Goal: Check status: Check status

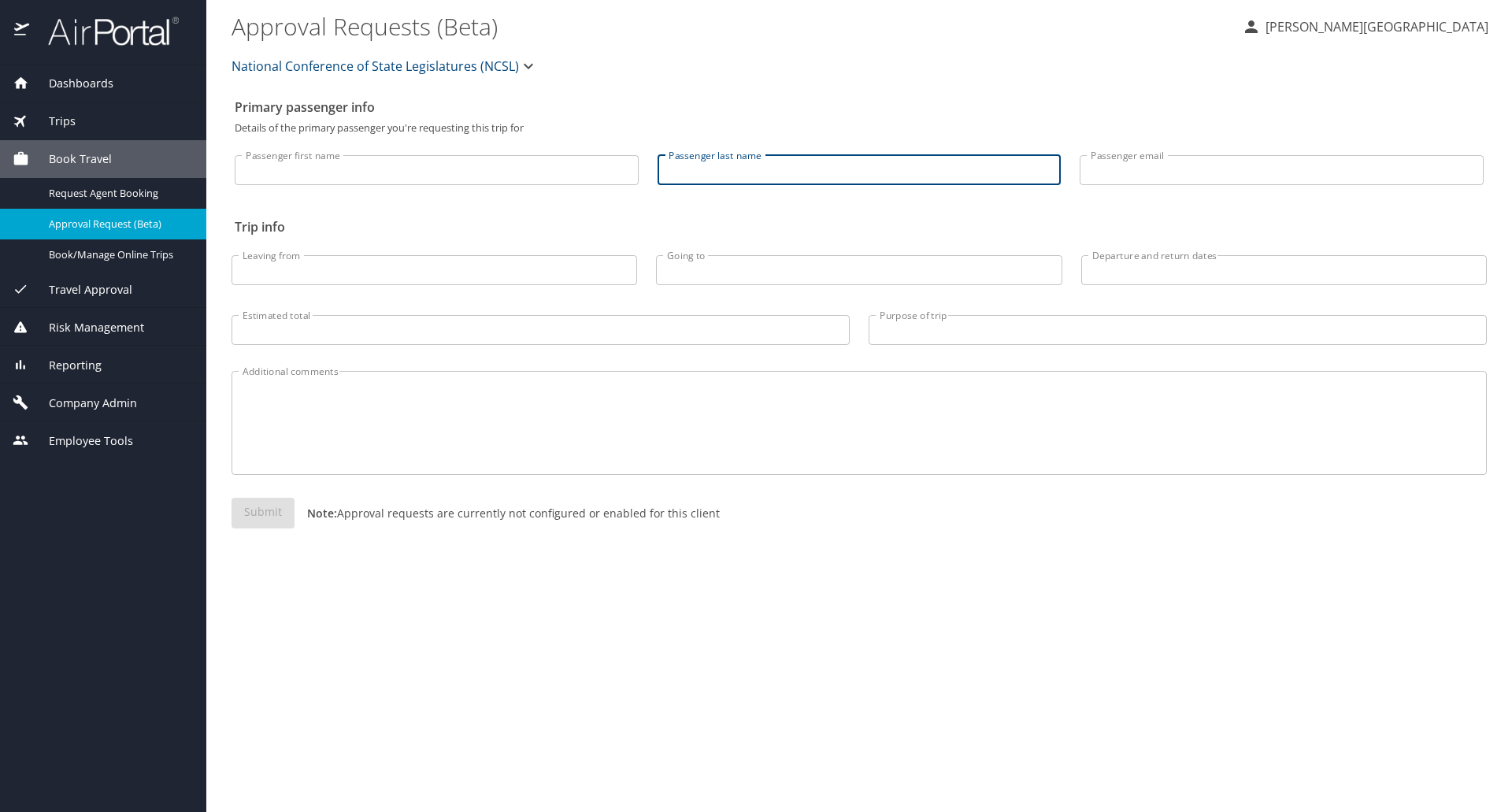
click at [723, 167] on input "Passenger last name" at bounding box center [860, 170] width 404 height 30
type input "[PERSON_NAME]"
click at [81, 87] on span "Dashboards" at bounding box center [71, 83] width 84 height 17
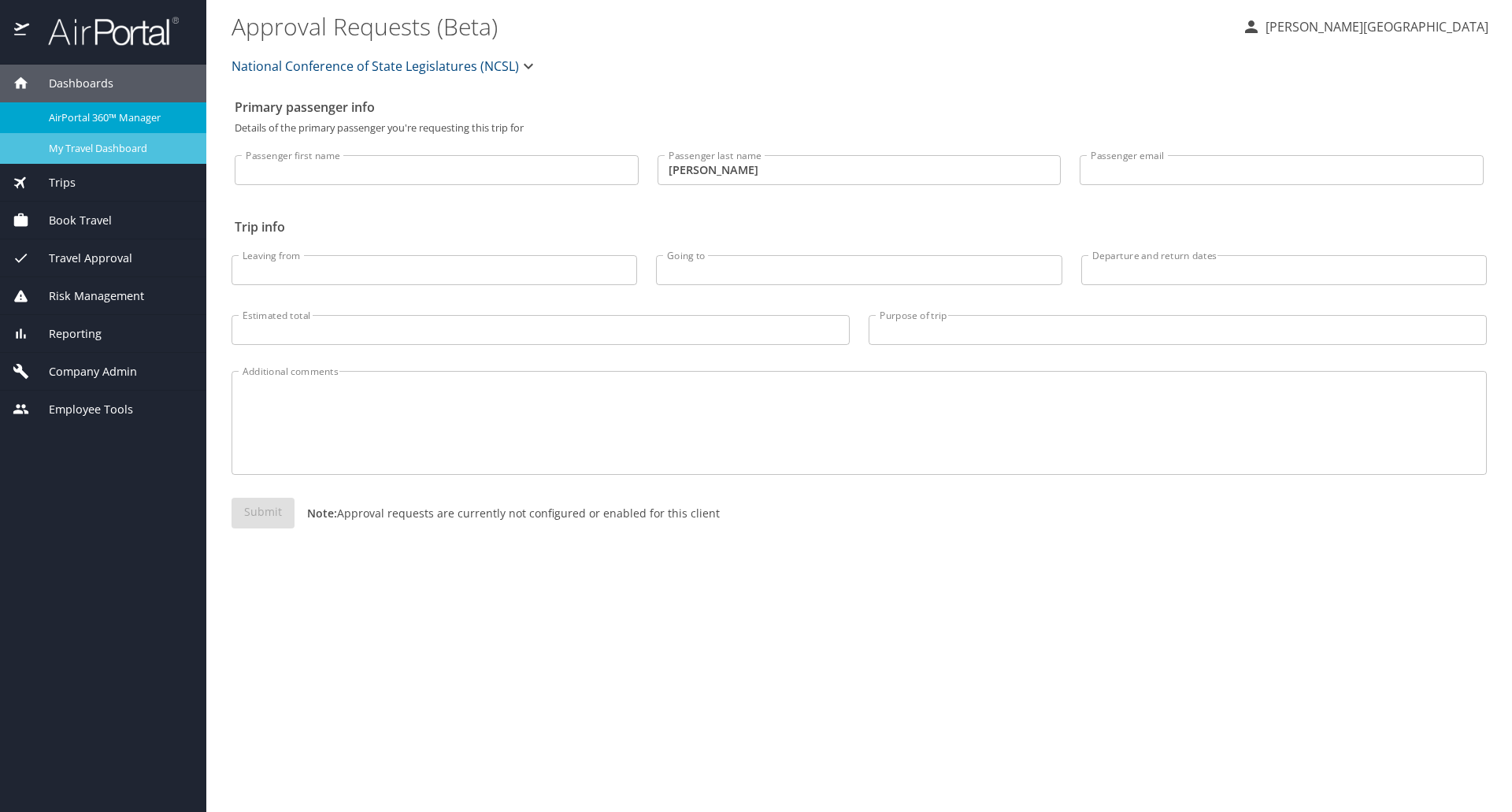
click at [87, 142] on span "My Travel Dashboard" at bounding box center [119, 149] width 139 height 15
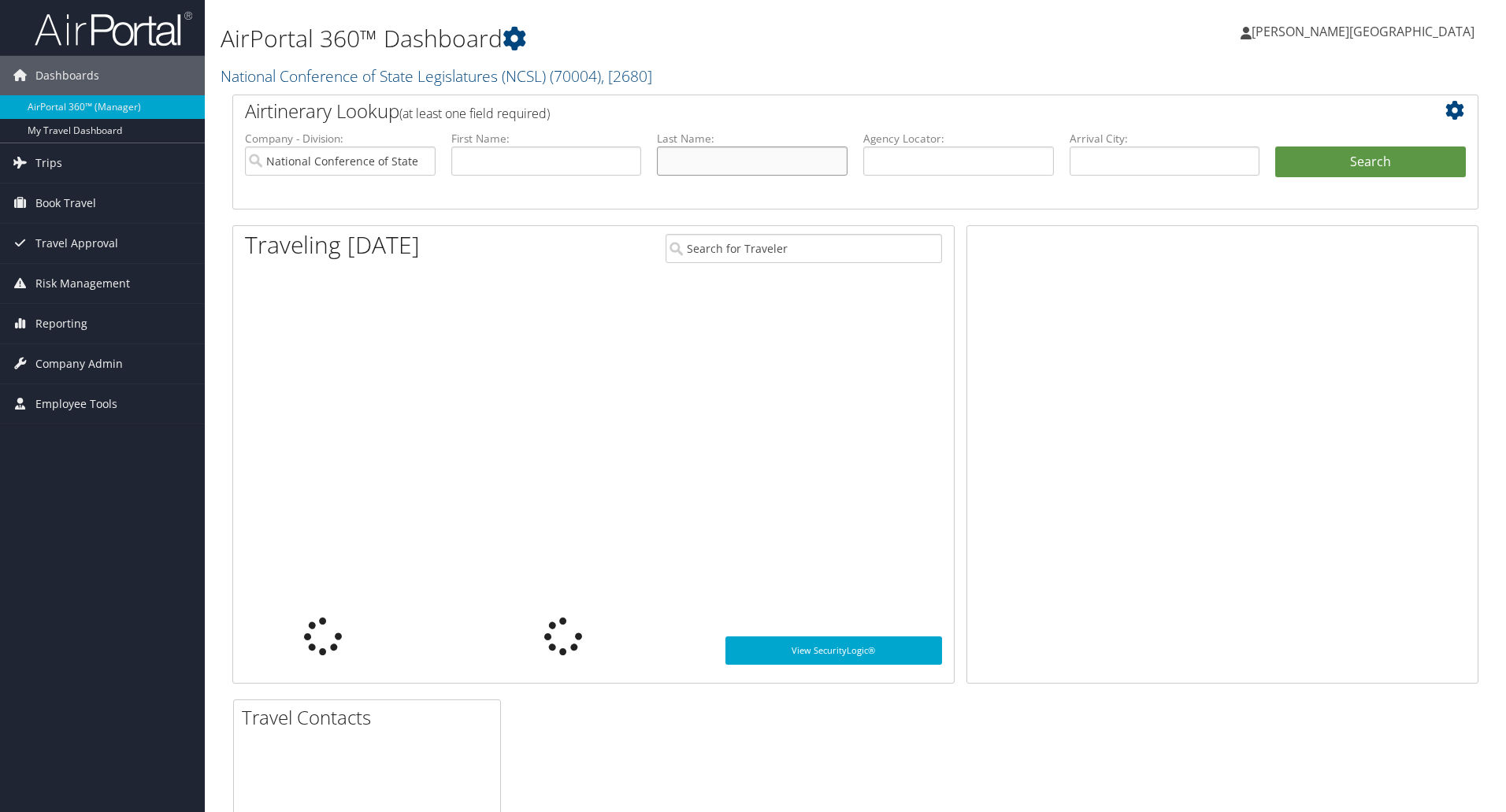
click at [728, 165] on input "text" at bounding box center [752, 161] width 190 height 29
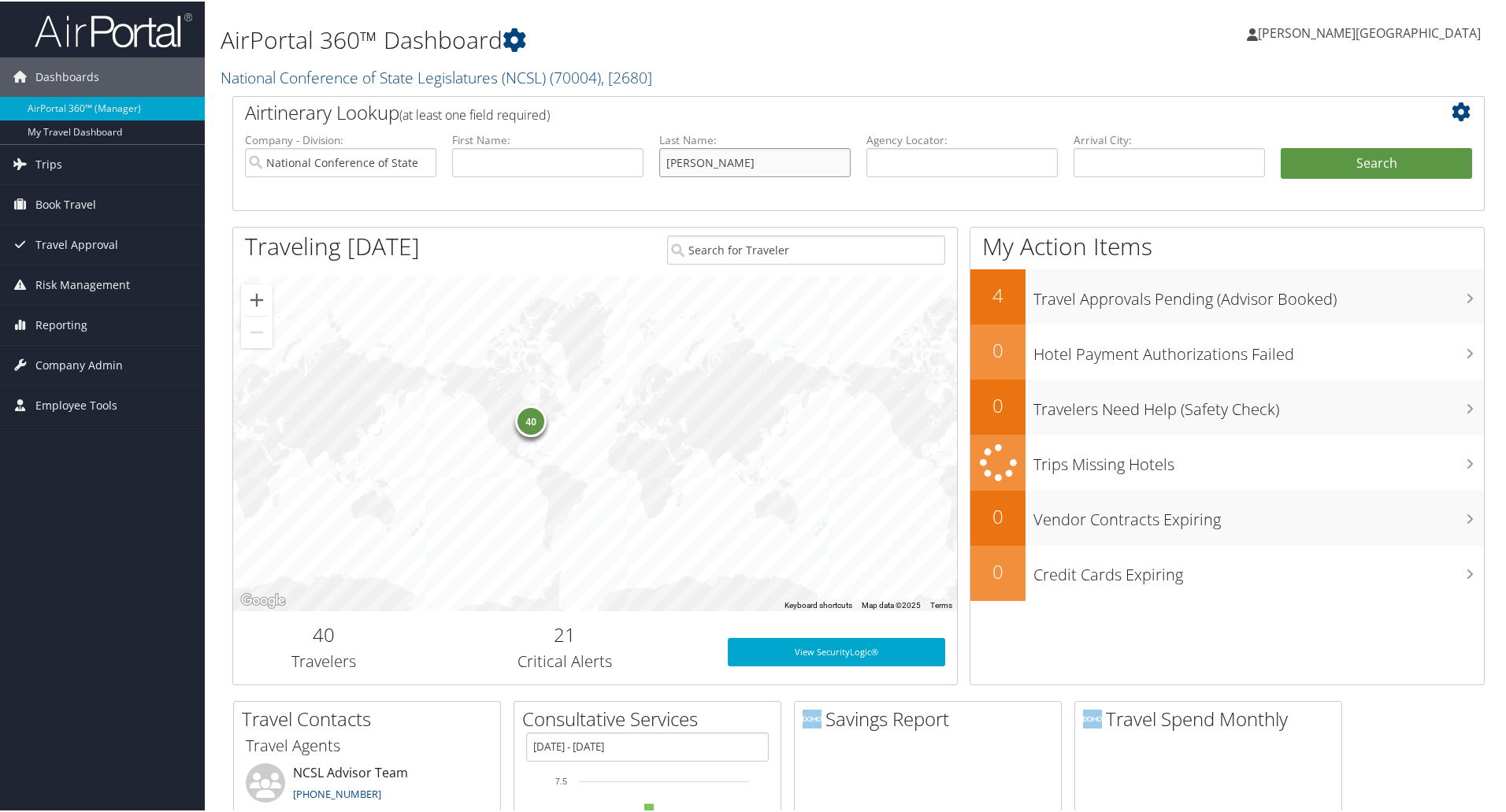
type input "[PERSON_NAME]"
click at [1280, 146] on button "Search" at bounding box center [1376, 162] width 191 height 32
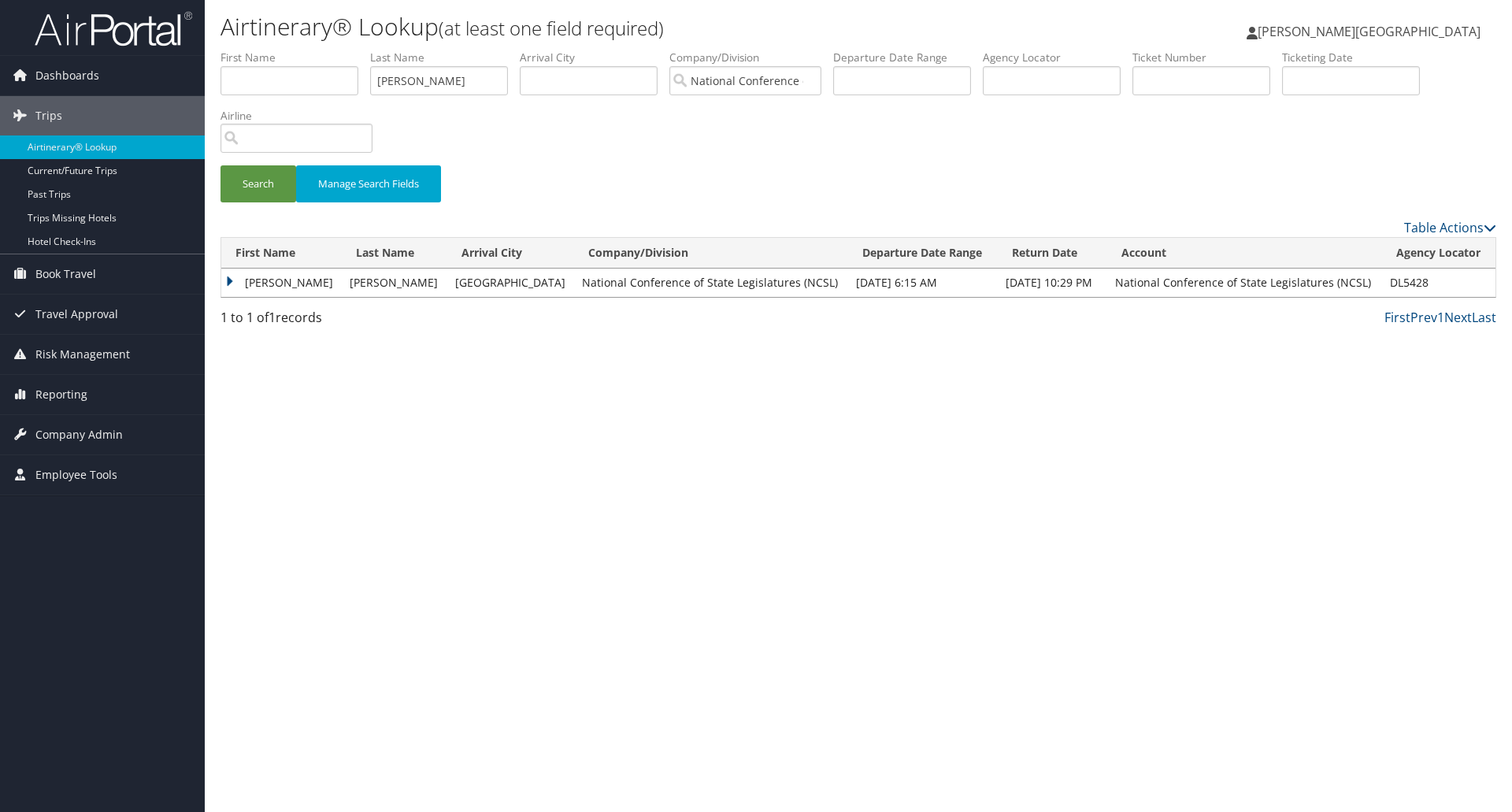
click at [230, 283] on td "AARON ROOSEVELT" at bounding box center [281, 283] width 120 height 29
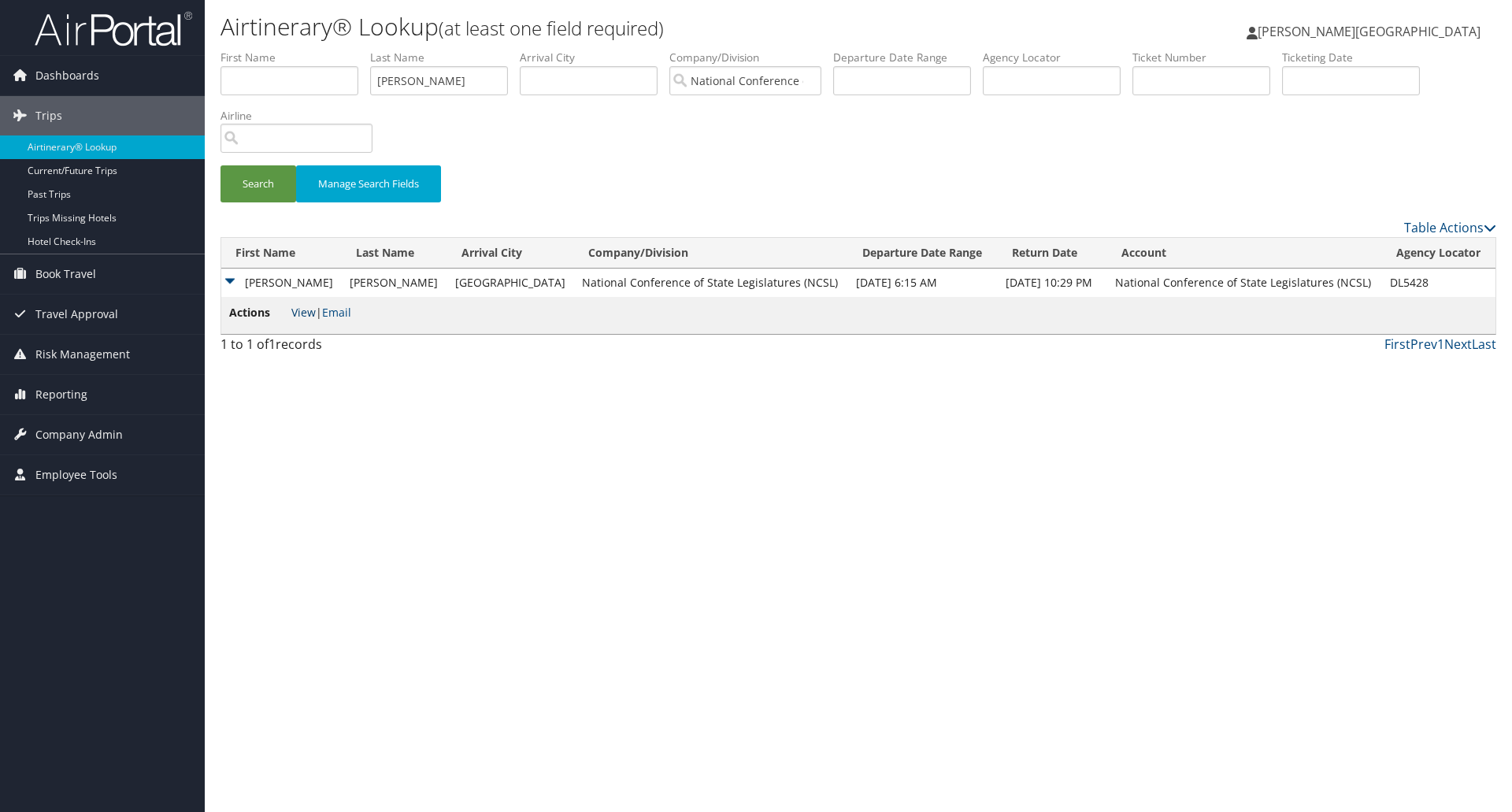
click at [300, 315] on link "View" at bounding box center [304, 312] width 25 height 15
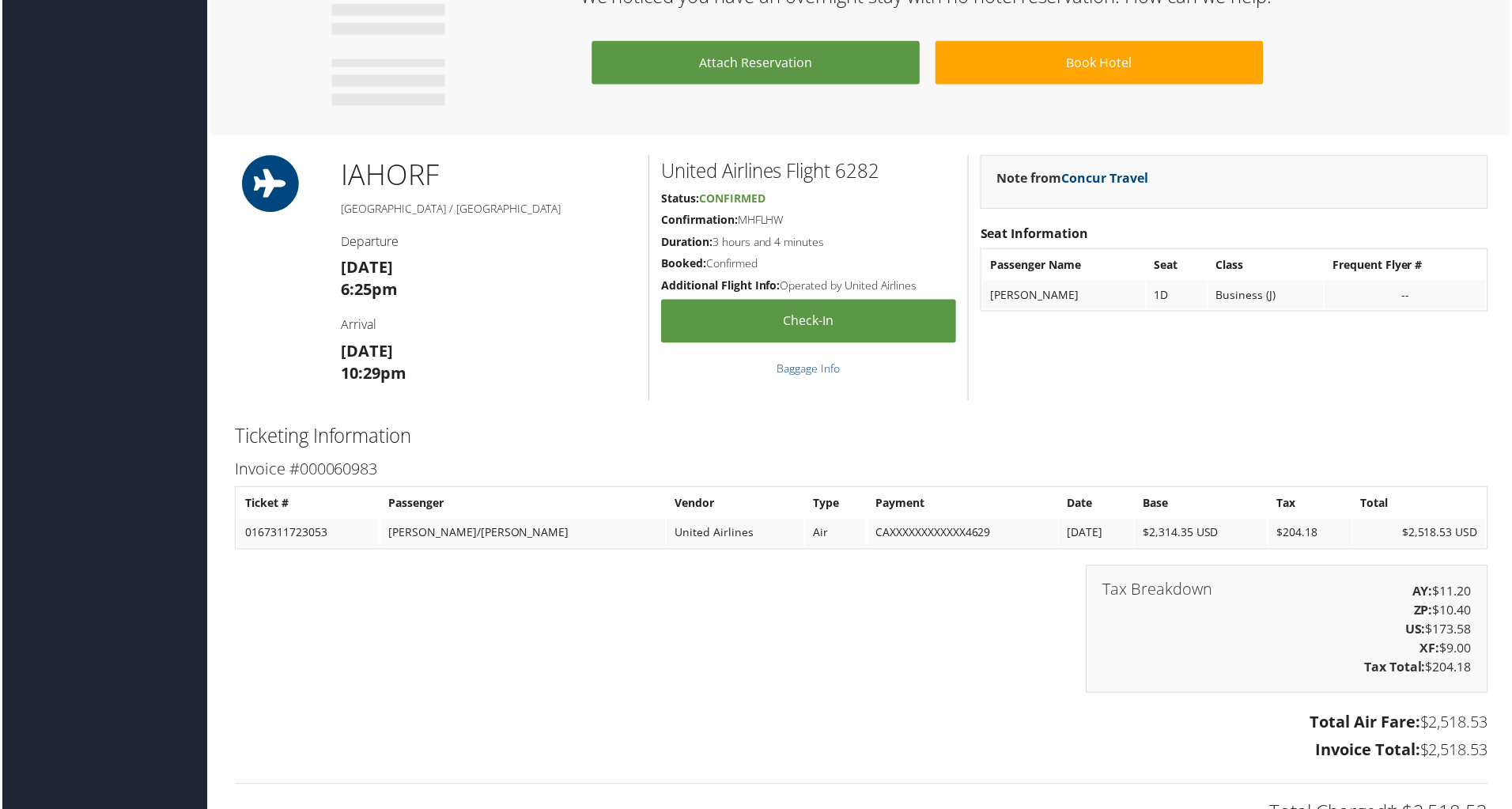
scroll to position [905, 0]
